Goal: Check status: Check status

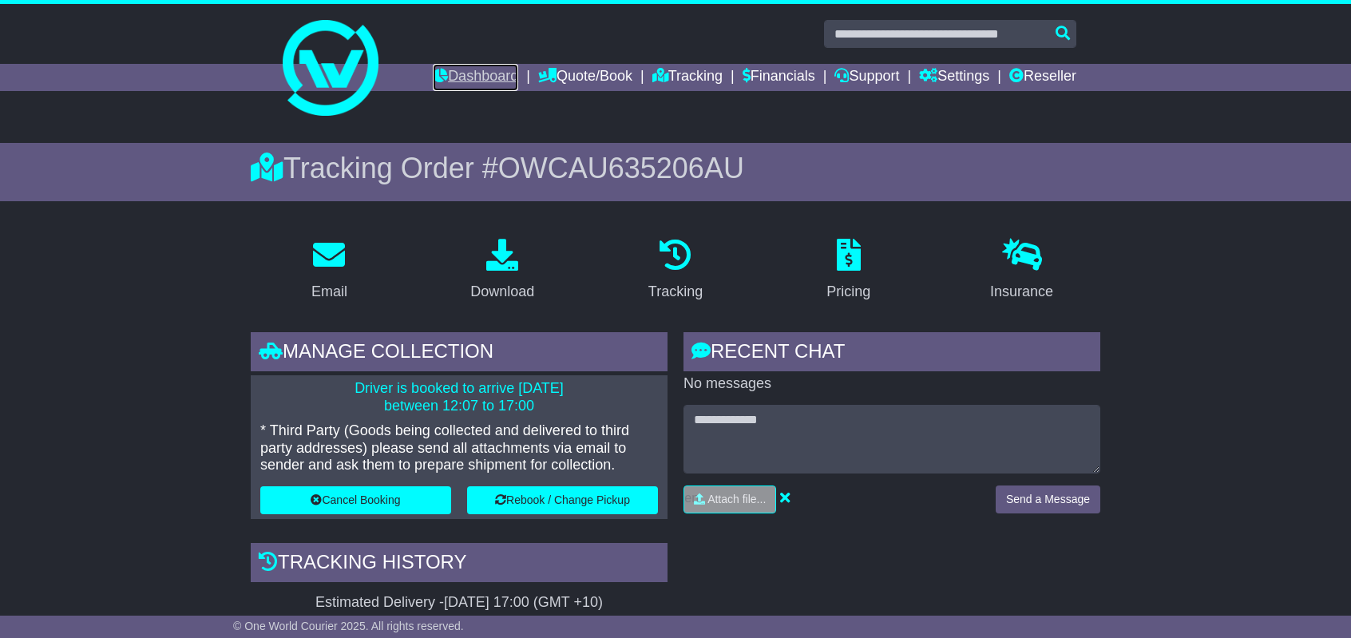
click at [473, 77] on link "Dashboard" at bounding box center [475, 77] width 85 height 27
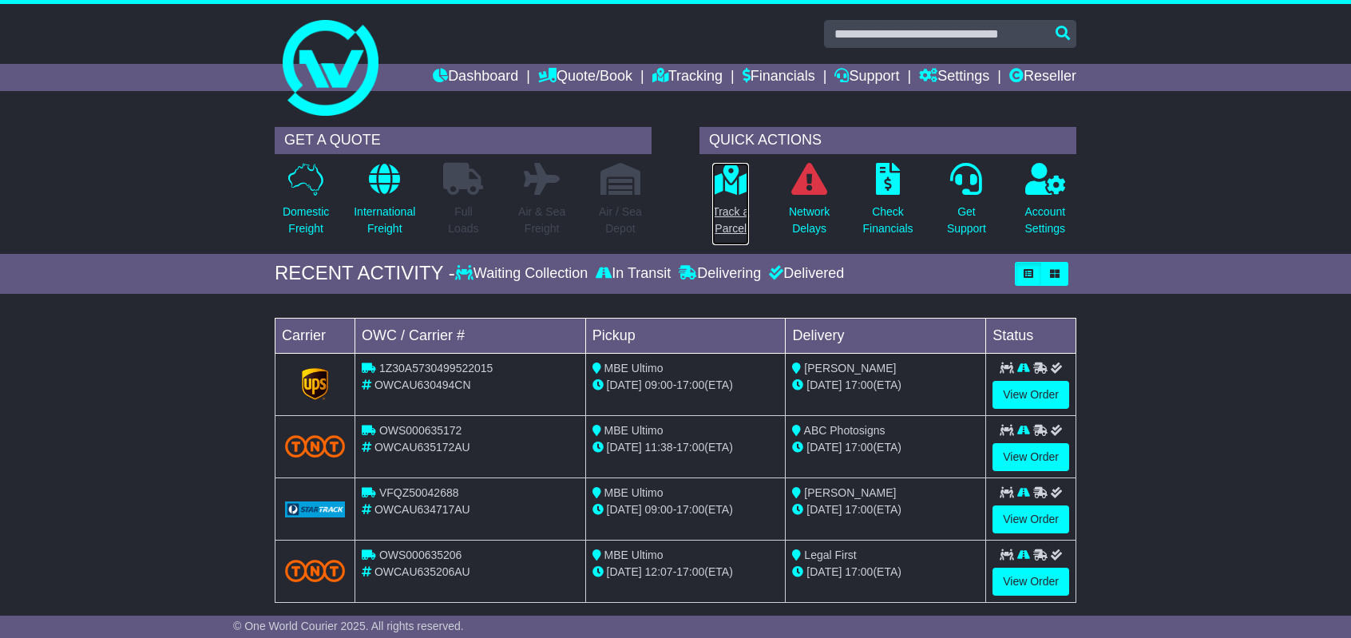
click at [729, 223] on p "Track a Parcel" at bounding box center [730, 221] width 37 height 34
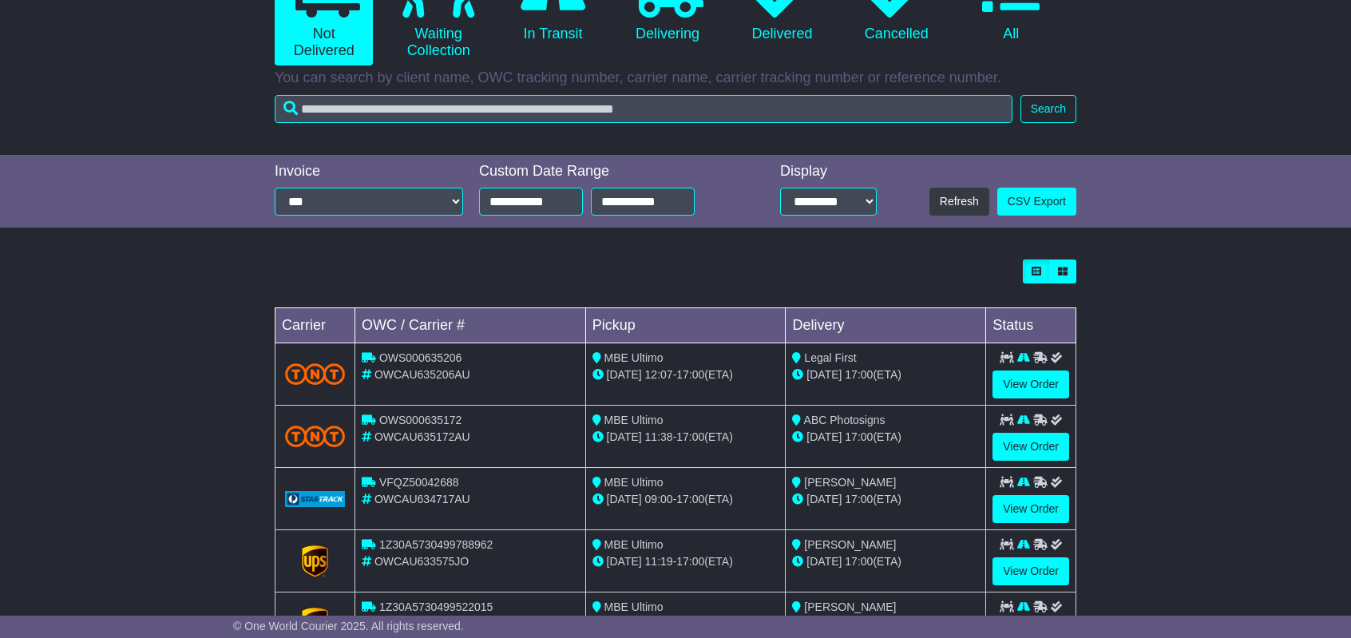
scroll to position [240, 0]
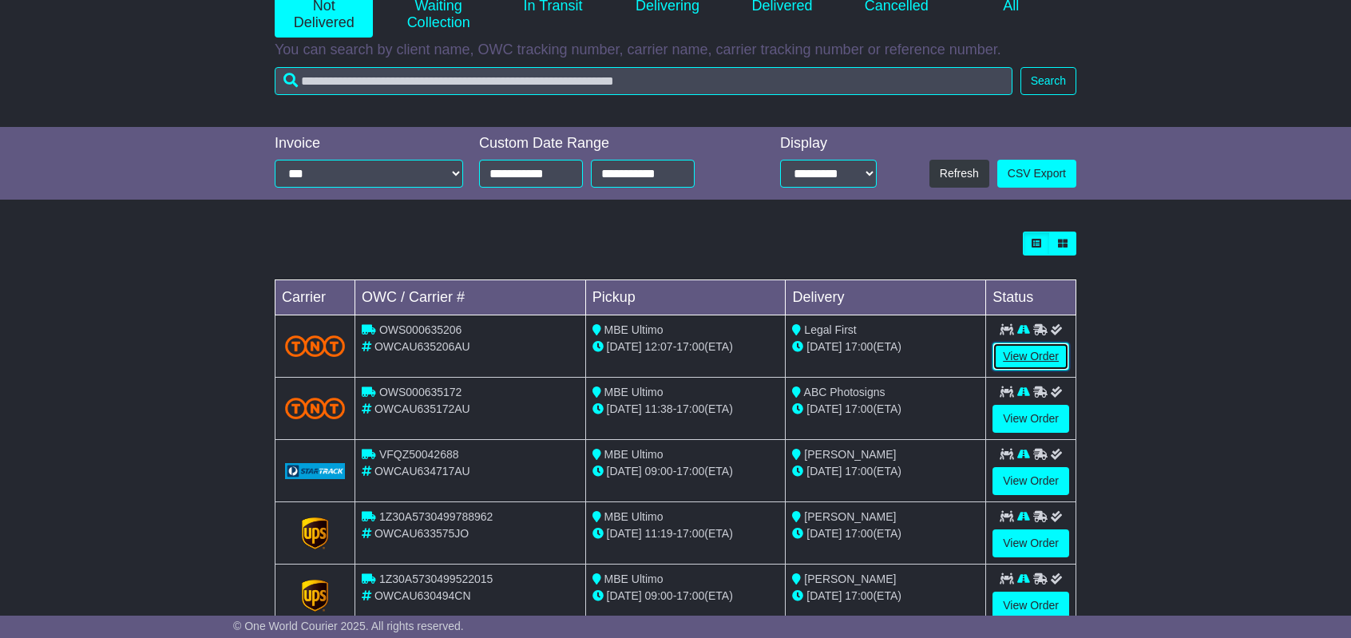
click at [1022, 360] on link "View Order" at bounding box center [1031, 357] width 77 height 28
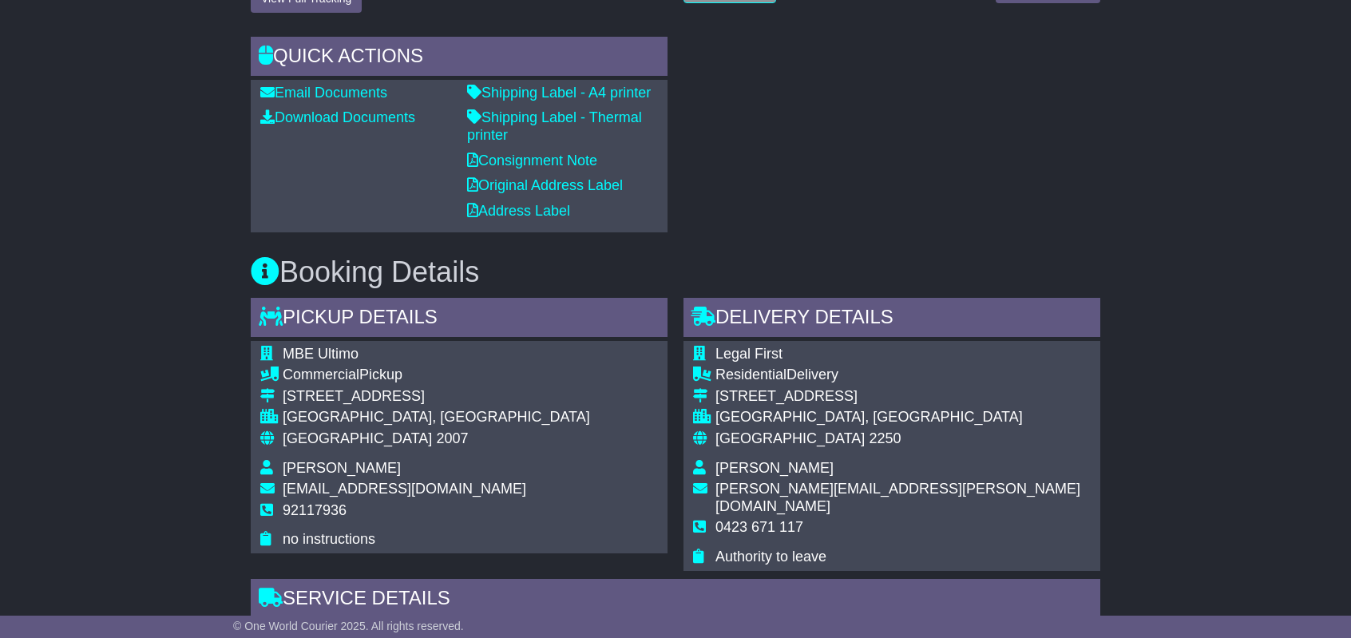
scroll to position [639, 0]
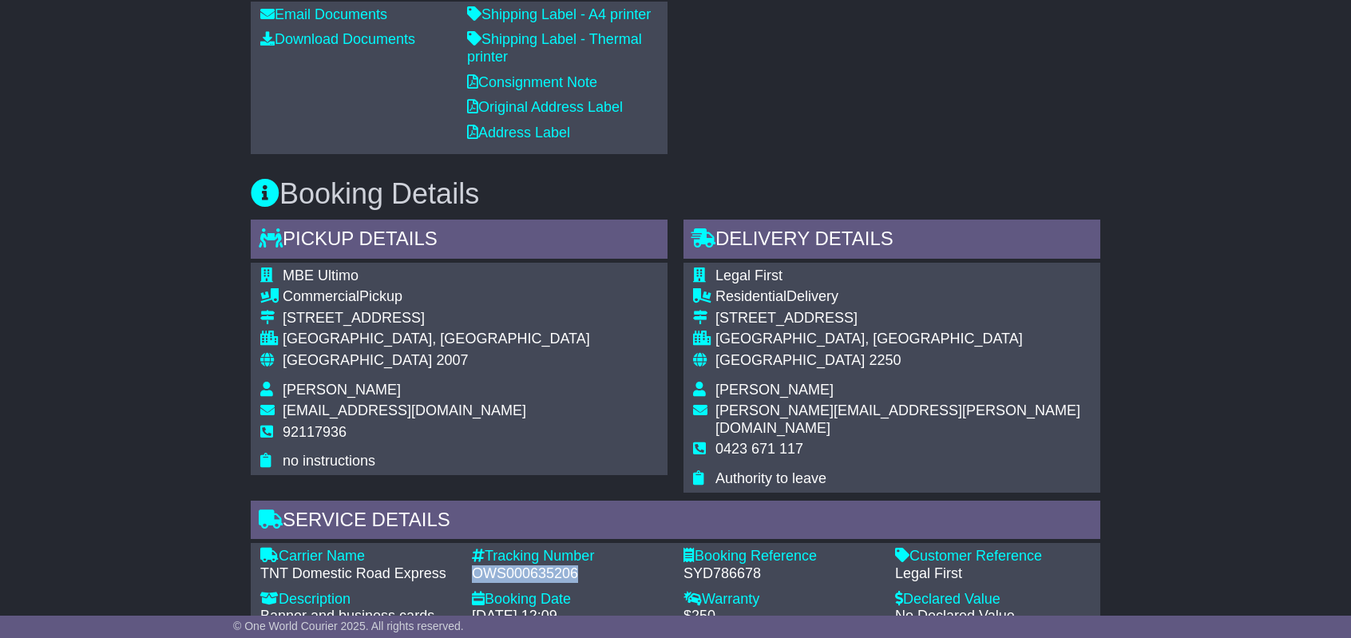
drag, startPoint x: 474, startPoint y: 553, endPoint x: 578, endPoint y: 557, distance: 103.9
click at [578, 565] on div "OWS000635206" at bounding box center [570, 574] width 196 height 18
copy div "OWS000635206"
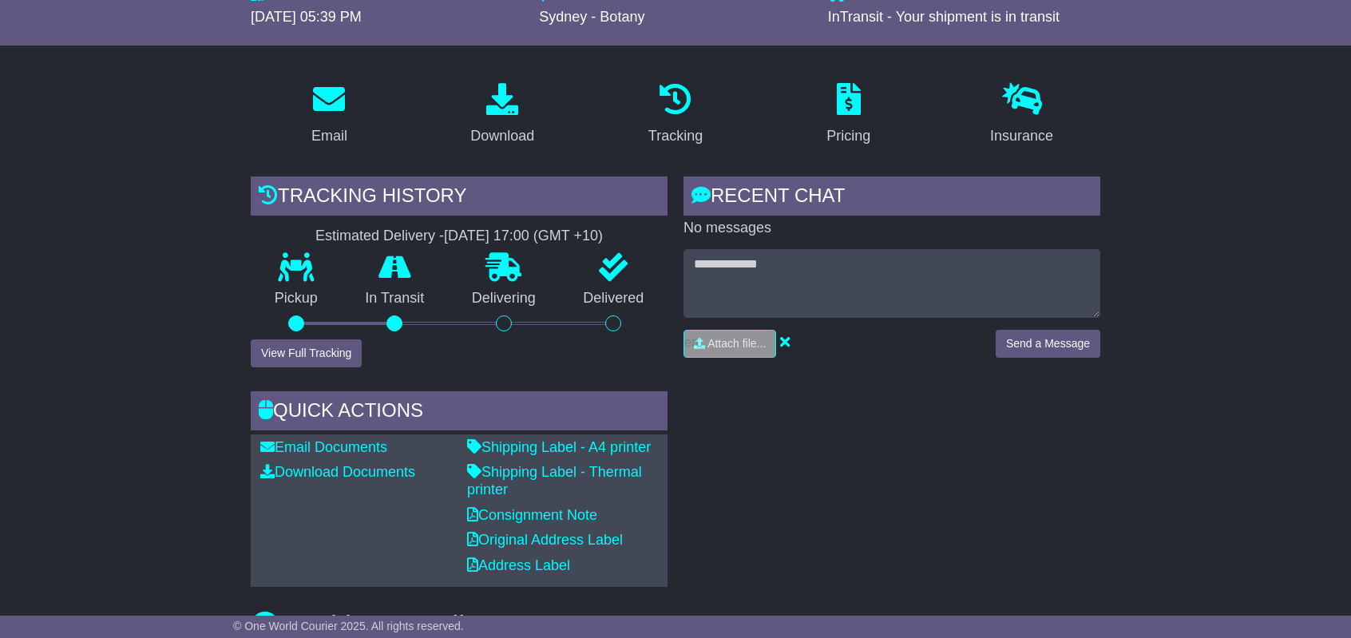
scroll to position [0, 0]
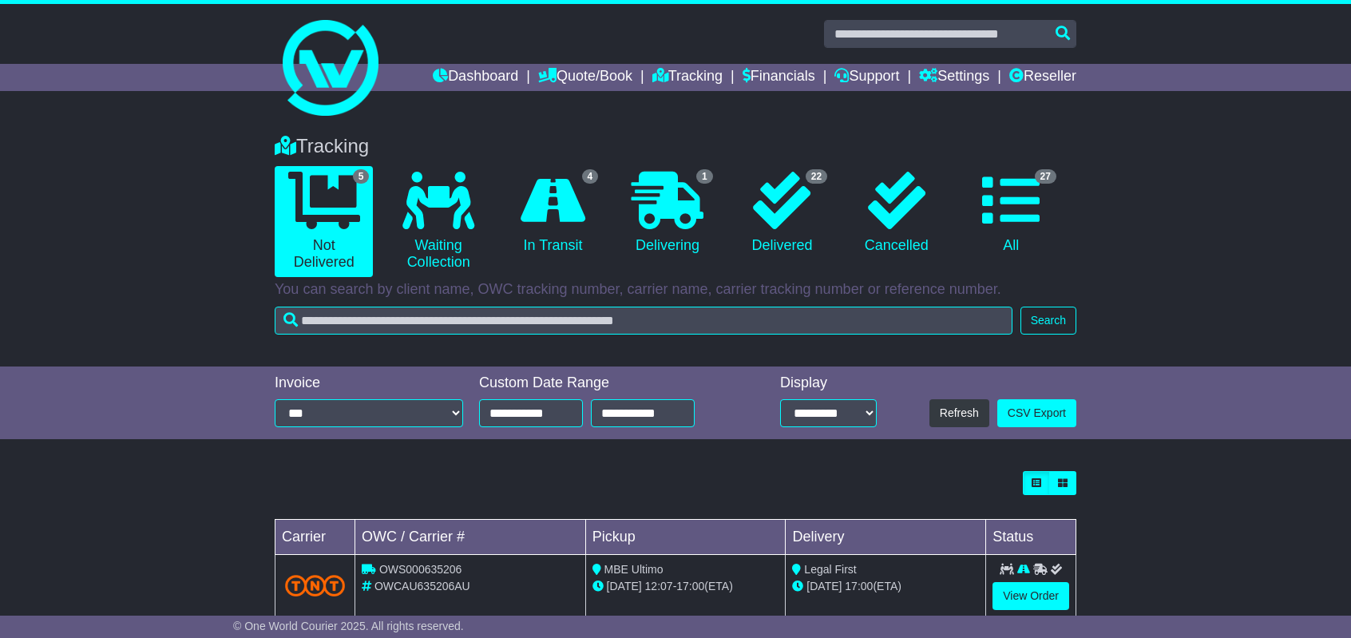
scroll to position [169, 0]
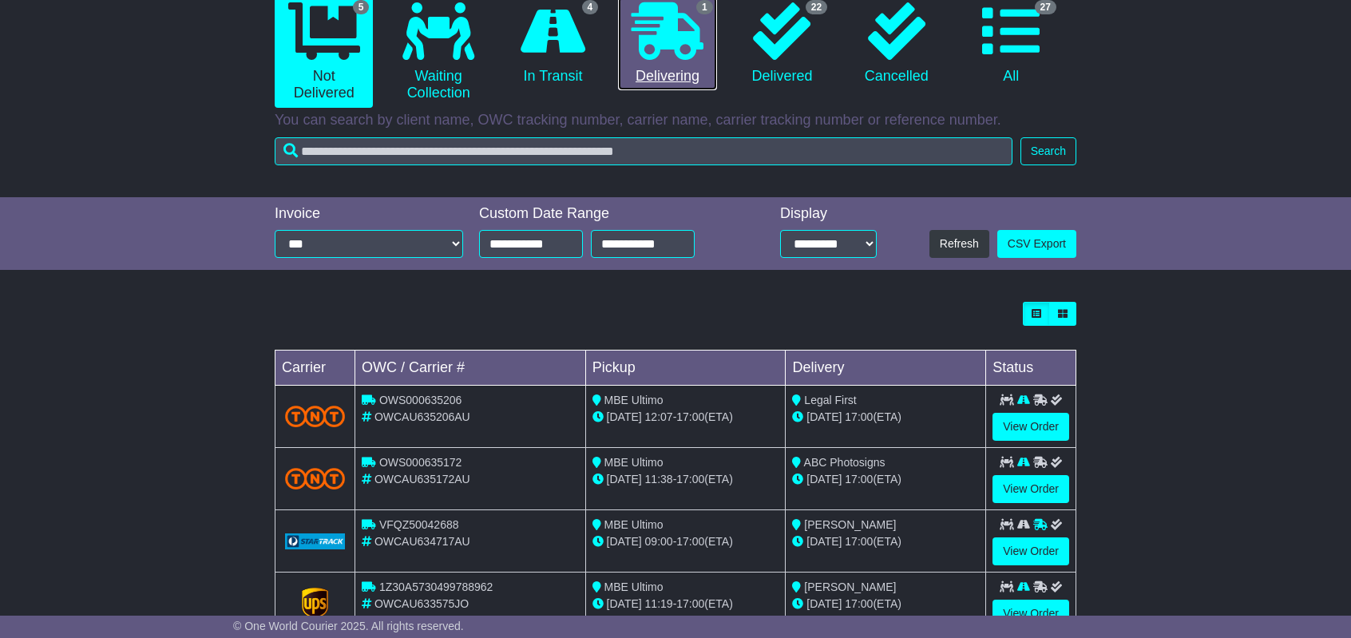
click at [671, 60] on link "1 Delivering" at bounding box center [667, 44] width 98 height 94
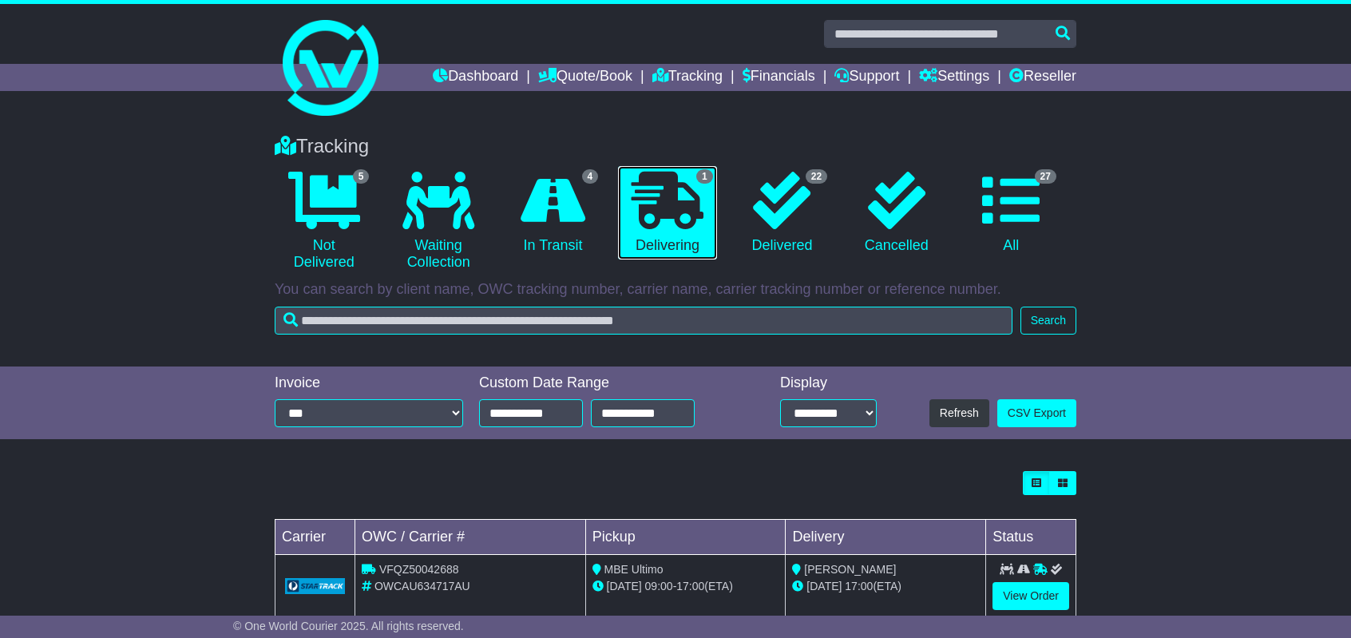
scroll to position [35, 0]
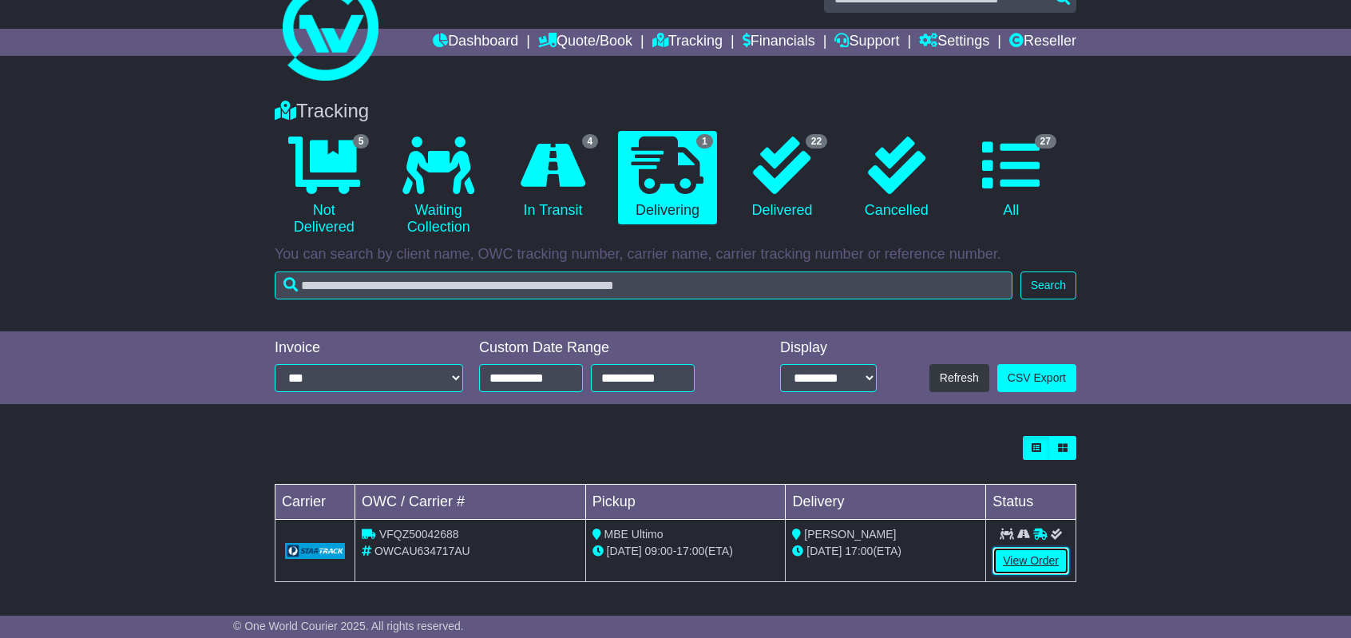
click at [1021, 563] on link "View Order" at bounding box center [1031, 561] width 77 height 28
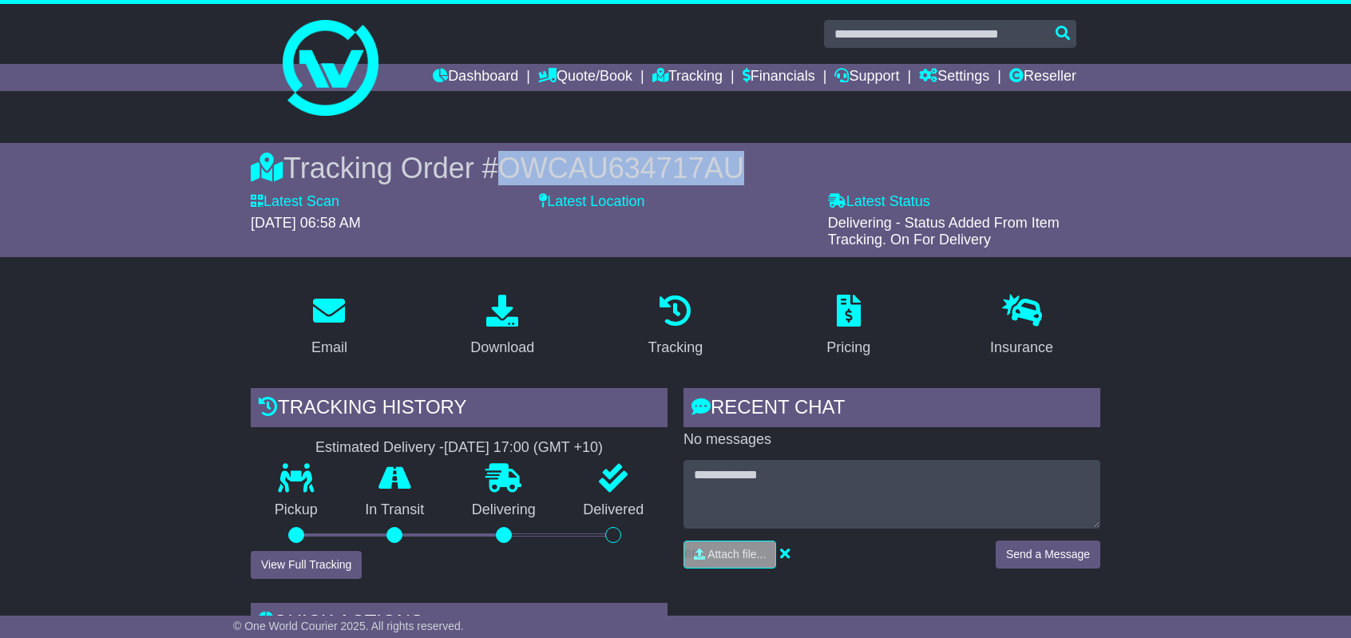
drag, startPoint x: 505, startPoint y: 166, endPoint x: 743, endPoint y: 162, distance: 238.0
click at [743, 162] on div "Tracking Order # OWCAU634717AU" at bounding box center [676, 168] width 850 height 34
copy span "OWCAU634717AU"
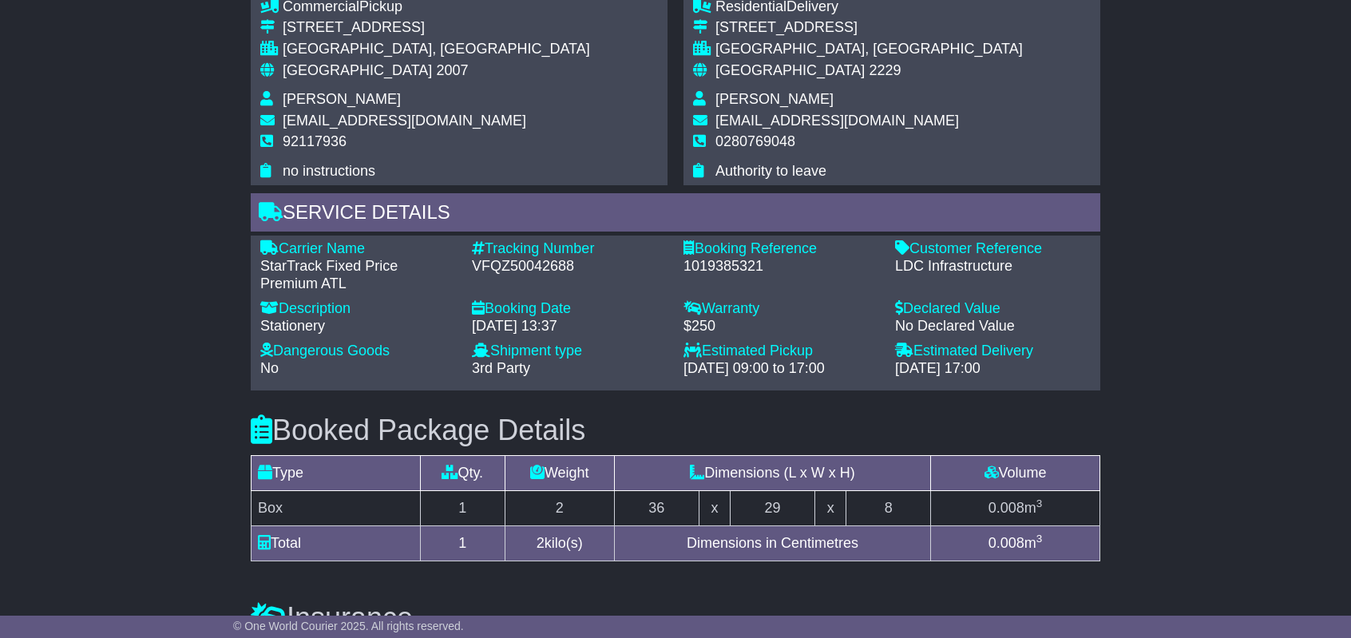
scroll to position [958, 0]
